Goal: Obtain resource: Download file/media

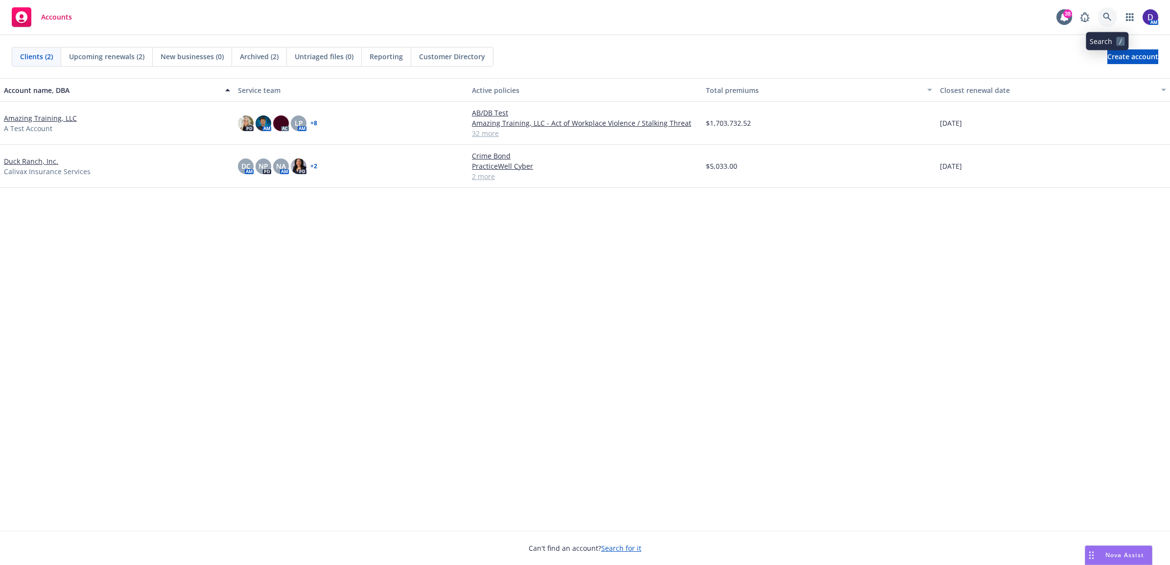
click at [1109, 23] on link at bounding box center [1107, 17] width 20 height 20
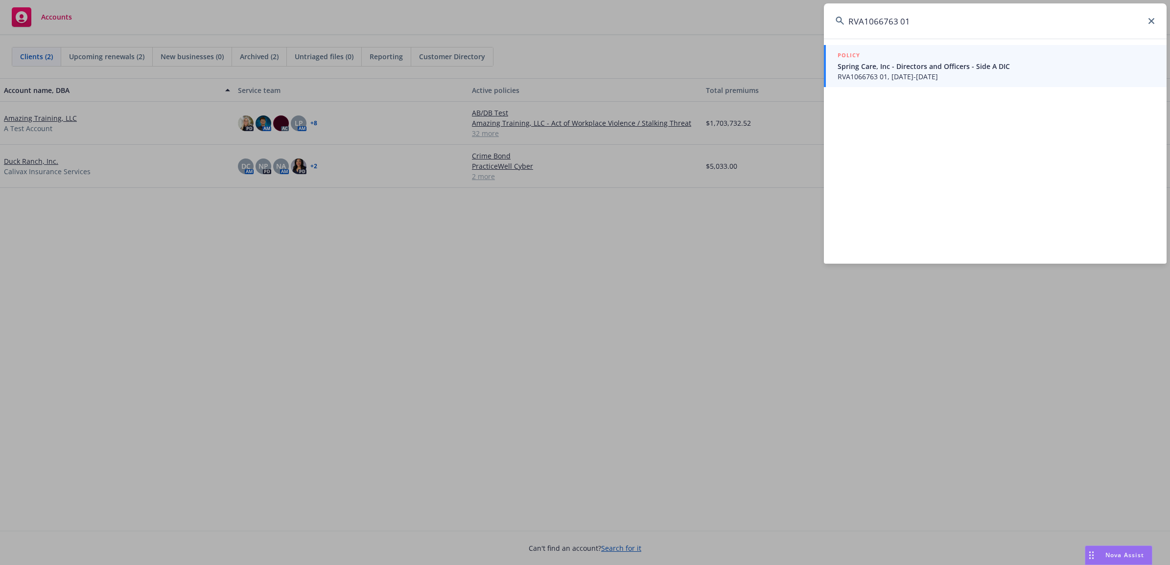
type input "RVA1066763 01"
click at [955, 76] on span "RVA1066763 01, 07/01/2025-07/01/2026" at bounding box center [995, 76] width 317 height 10
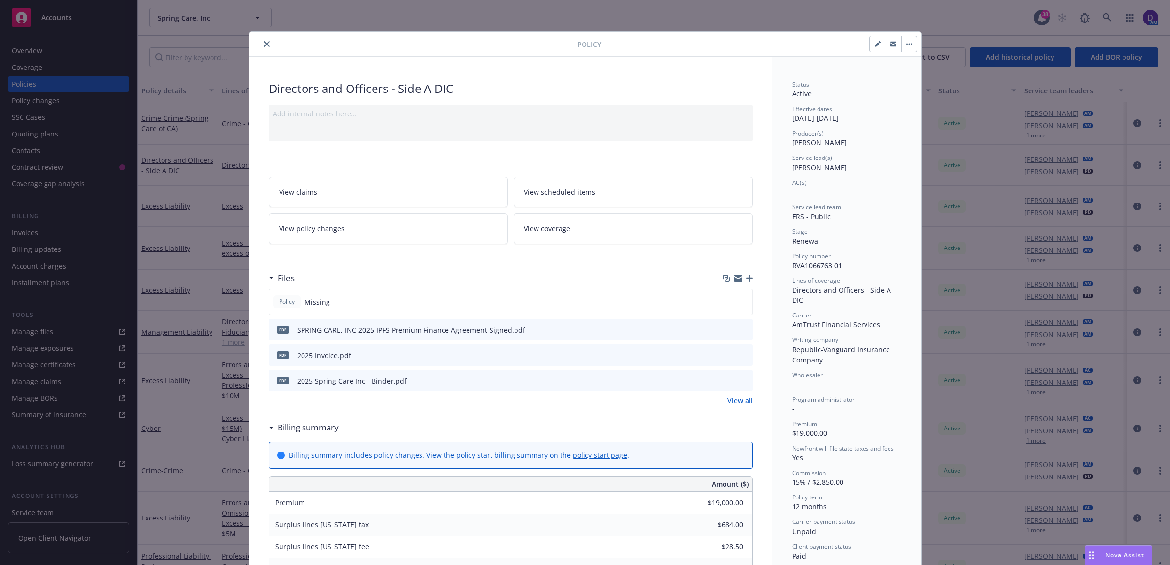
click at [723, 382] on icon "download file" at bounding box center [727, 380] width 8 height 8
click at [264, 43] on icon "close" at bounding box center [267, 44] width 6 height 6
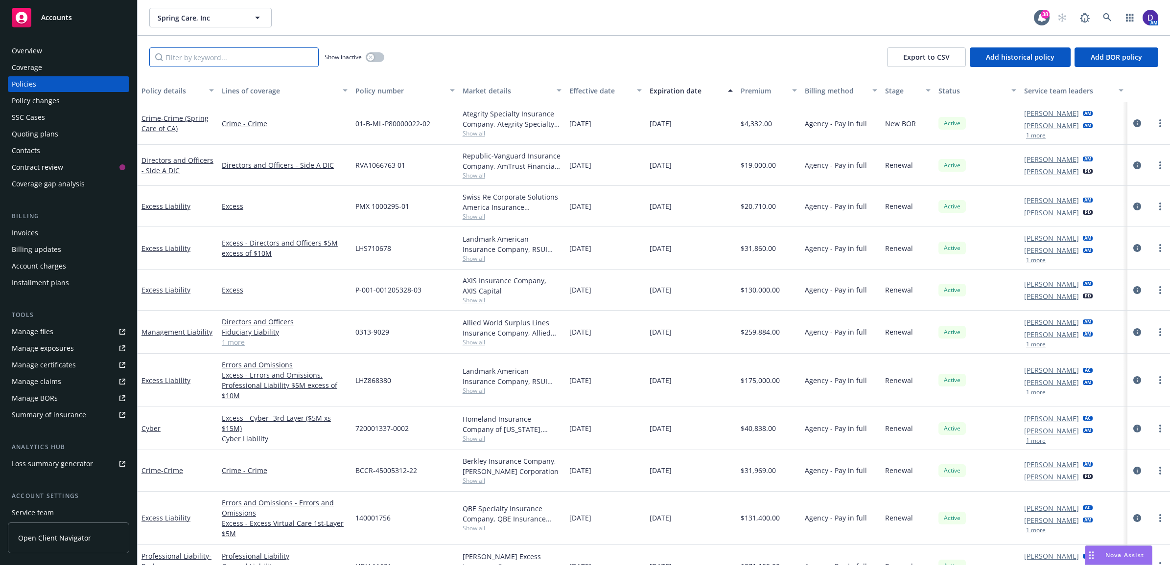
click at [260, 64] on input "Filter by keyword..." at bounding box center [233, 57] width 169 height 20
paste input "652503337"
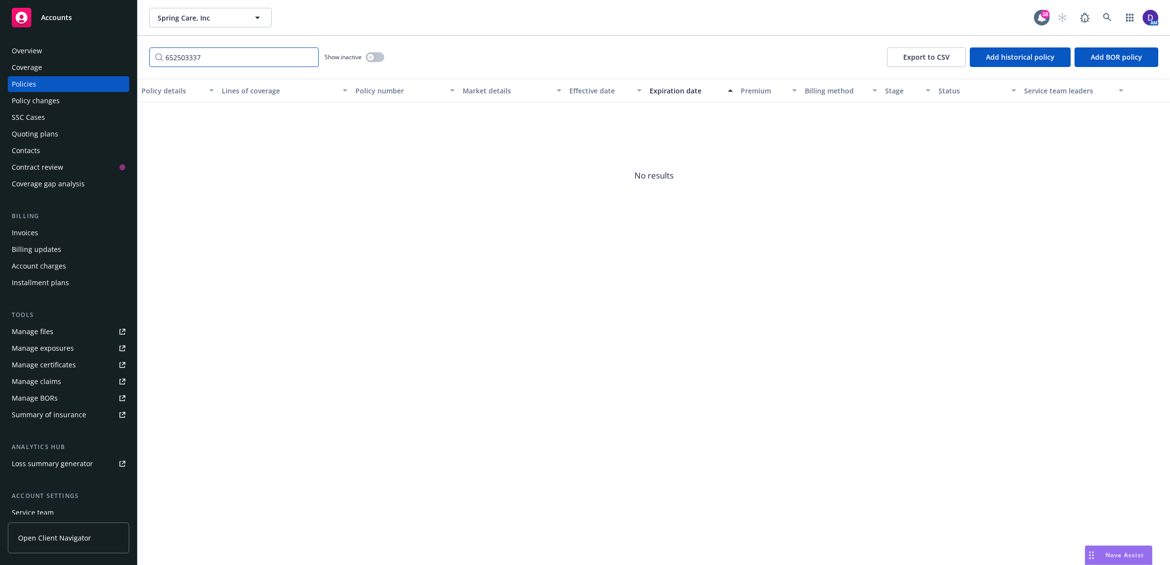
type input "652503337"
click at [1112, 12] on link at bounding box center [1107, 18] width 20 height 20
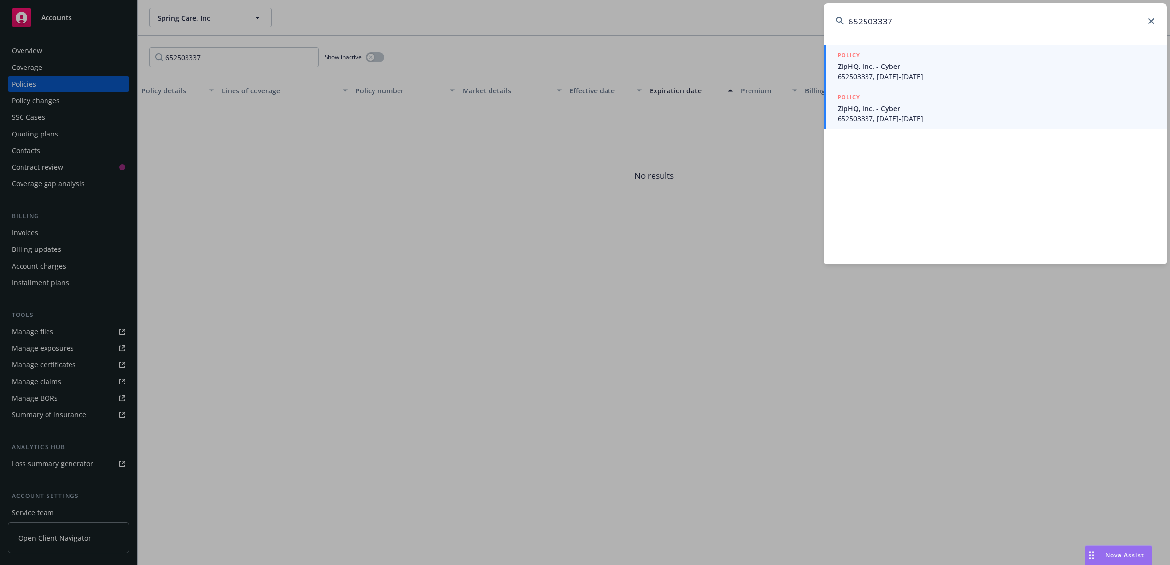
type input "652503337"
click at [869, 75] on span "652503337, [DATE]-[DATE]" at bounding box center [995, 76] width 317 height 10
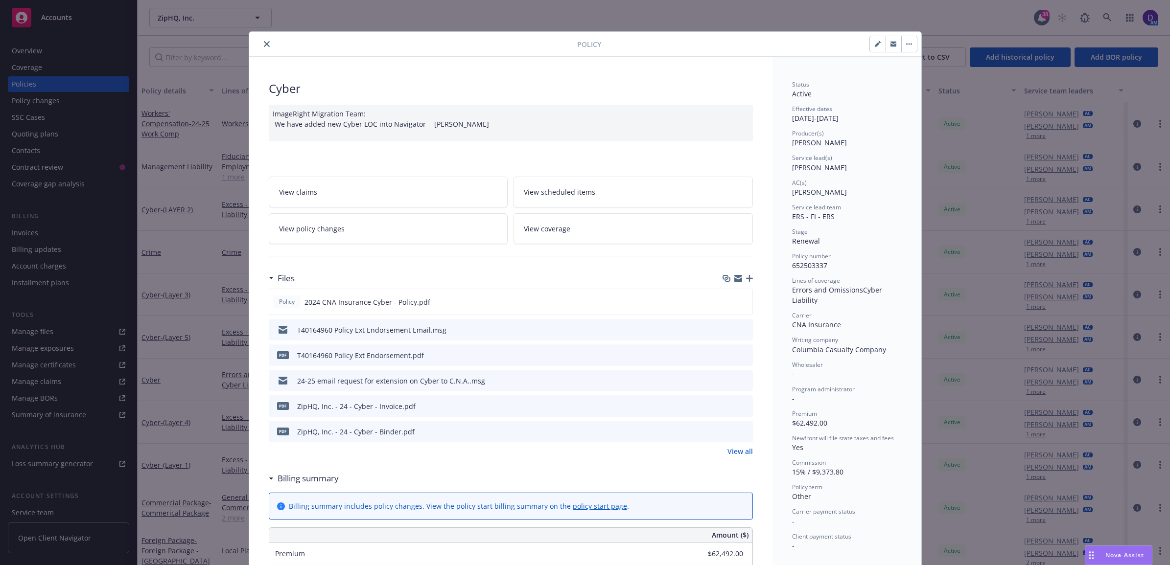
drag, startPoint x: 837, startPoint y: 169, endPoint x: 786, endPoint y: 173, distance: 51.5
copy span "Pat Mcchrystal"
drag, startPoint x: 827, startPoint y: 260, endPoint x: 822, endPoint y: 270, distance: 10.9
click at [822, 270] on div "Policy number 652503337" at bounding box center [847, 261] width 110 height 19
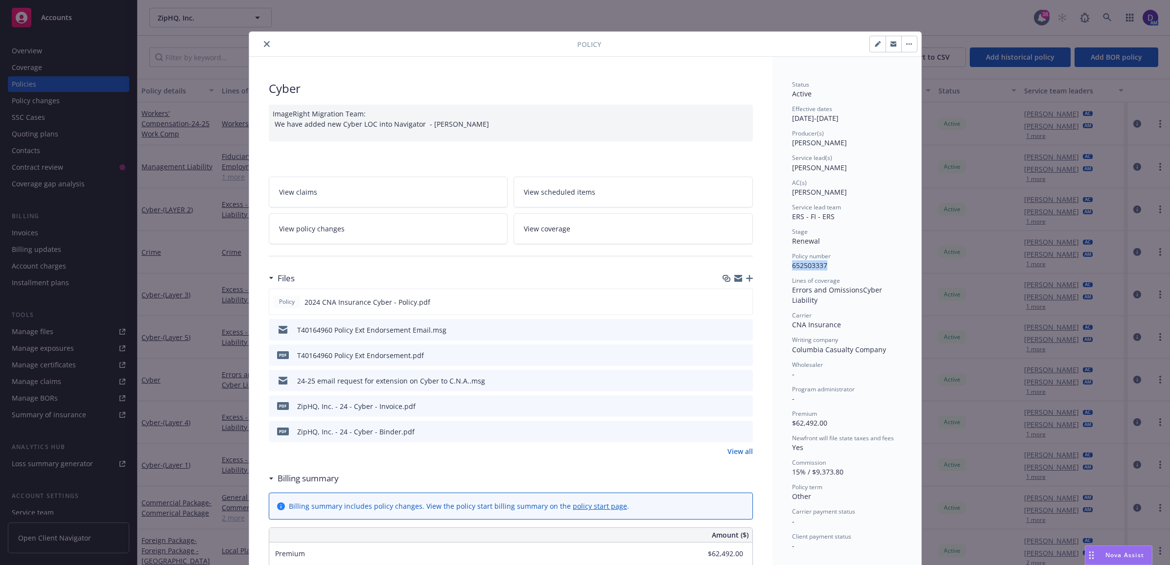
copy div "652503337"
click at [739, 304] on icon "preview file" at bounding box center [743, 301] width 9 height 7
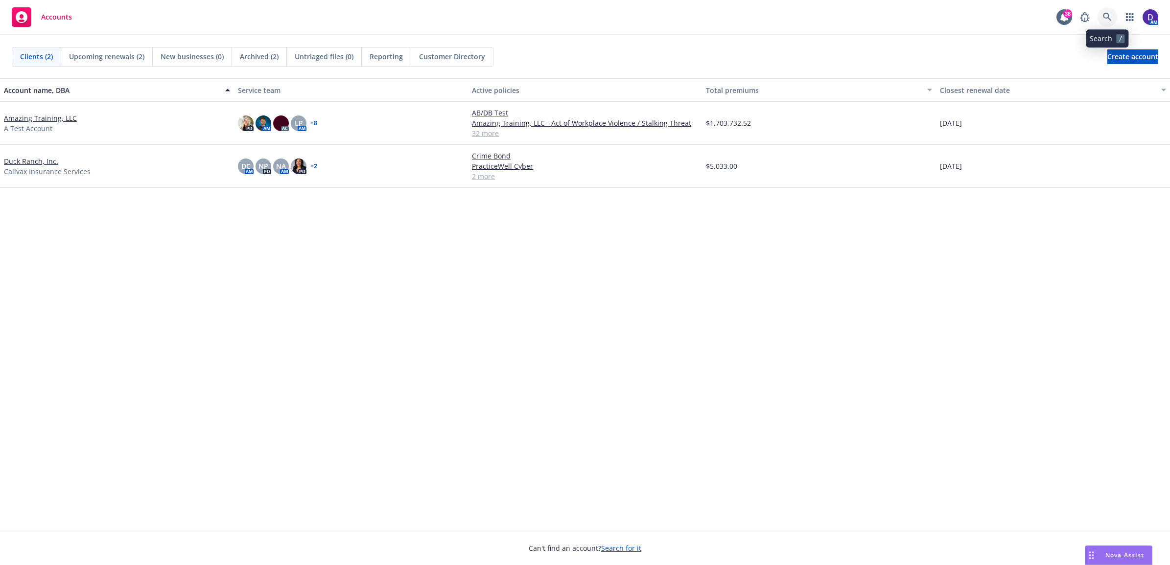
click at [1105, 16] on icon at bounding box center [1107, 17] width 9 height 9
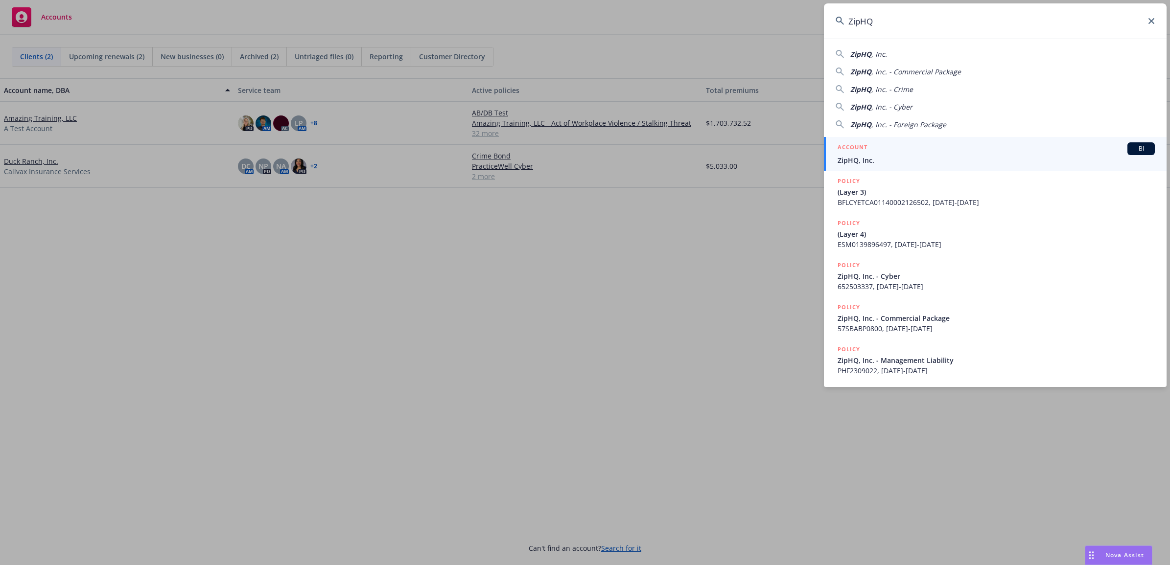
type input "ZipHQ"
click at [850, 144] on h5 "ACCOUNT" at bounding box center [852, 148] width 30 height 12
